Goal: Book appointment/travel/reservation

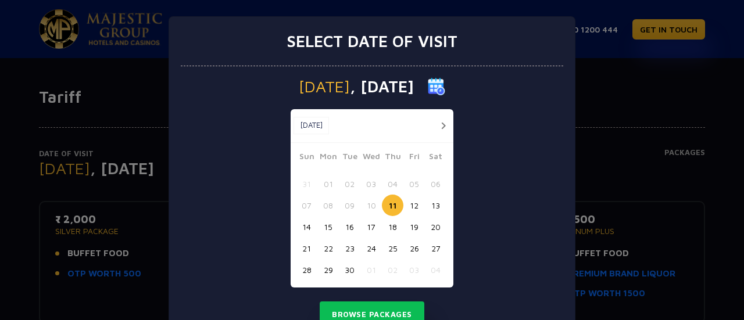
click at [441, 125] on button "button" at bounding box center [443, 126] width 15 height 15
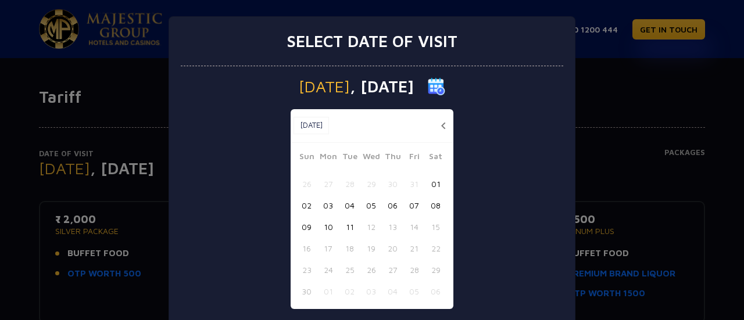
click at [343, 222] on button "11" at bounding box center [350, 227] width 22 height 22
click at [344, 225] on button "11" at bounding box center [350, 227] width 22 height 22
click at [479, 170] on div "[DATE] [DATE] [DATE] Sun Mon Tue Wed Thu Fri Sat 26 27 28 29 30 31 01 02 03 04 …" at bounding box center [372, 219] width 383 height 307
click at [486, 124] on div "[DATE] [DATE] [DATE] Sun Mon Tue Wed Thu Fri Sat 26 27 28 29 30 31 01 02 03 04 …" at bounding box center [372, 219] width 383 height 307
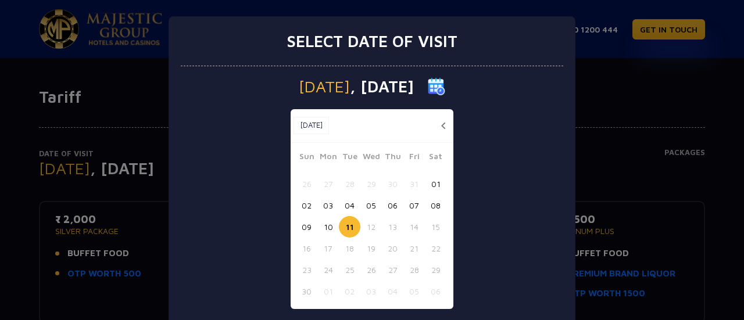
click at [497, 92] on p "[DATE]" at bounding box center [372, 86] width 383 height 17
click at [349, 229] on button "11" at bounding box center [350, 227] width 22 height 22
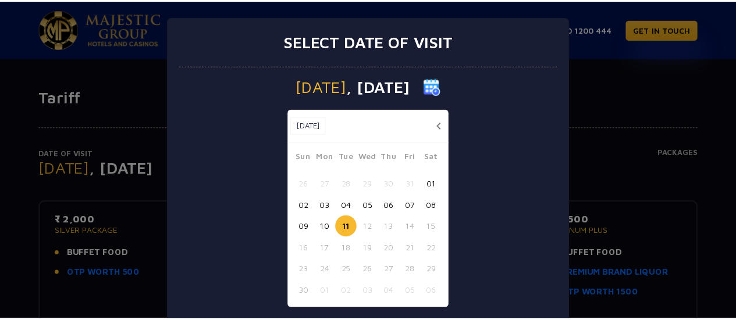
scroll to position [58, 0]
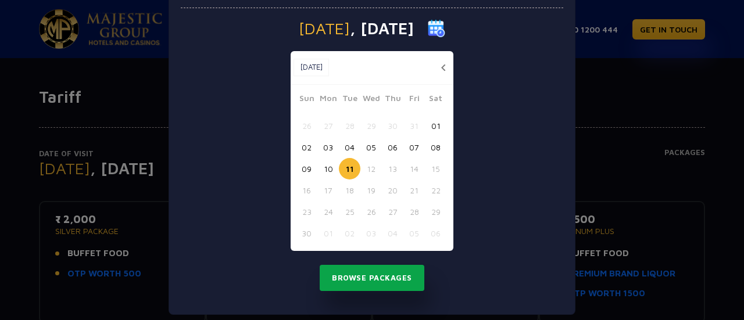
click at [351, 285] on button "Browse Packages" at bounding box center [372, 278] width 105 height 27
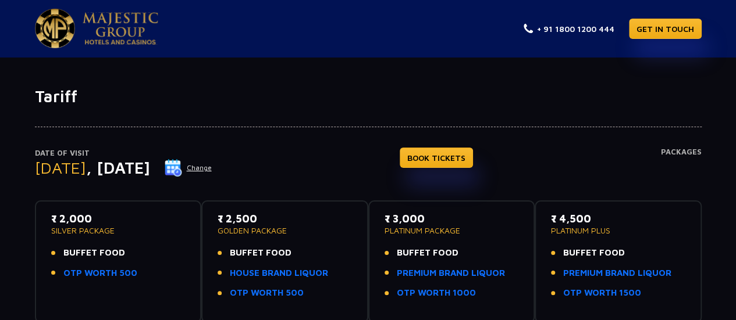
scroll to position [0, 0]
